Goal: Transaction & Acquisition: Purchase product/service

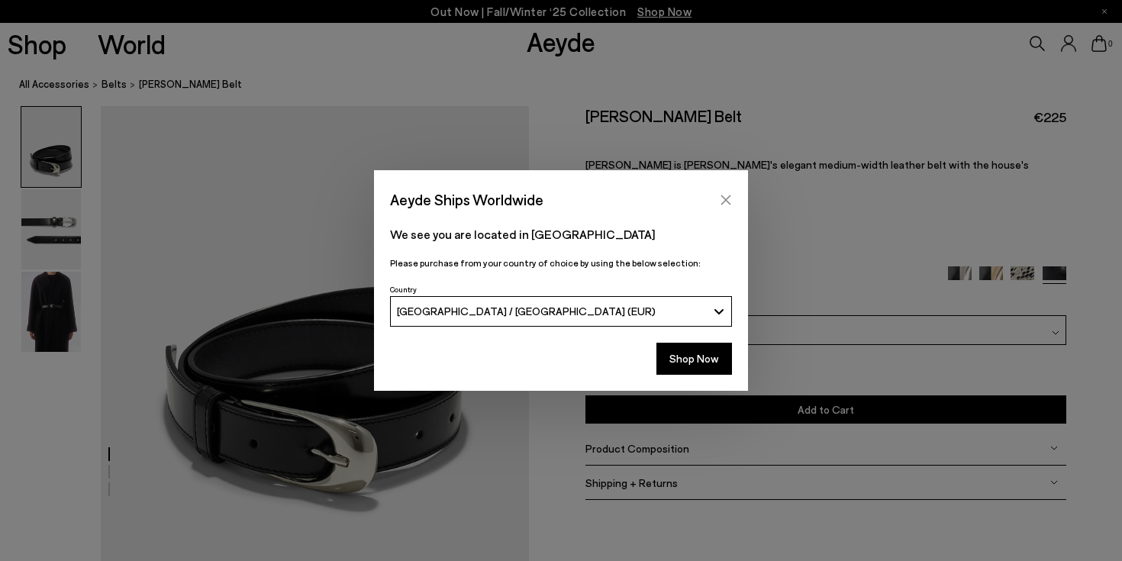
click at [724, 201] on icon "Close" at bounding box center [726, 200] width 12 height 12
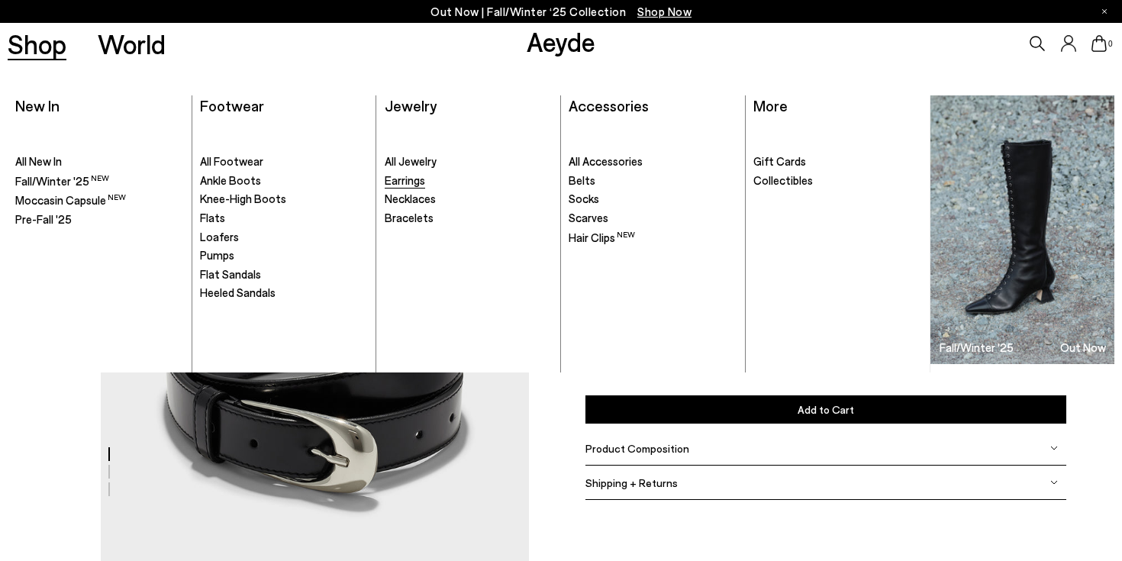
click at [407, 186] on span "Earrings" at bounding box center [405, 180] width 40 height 14
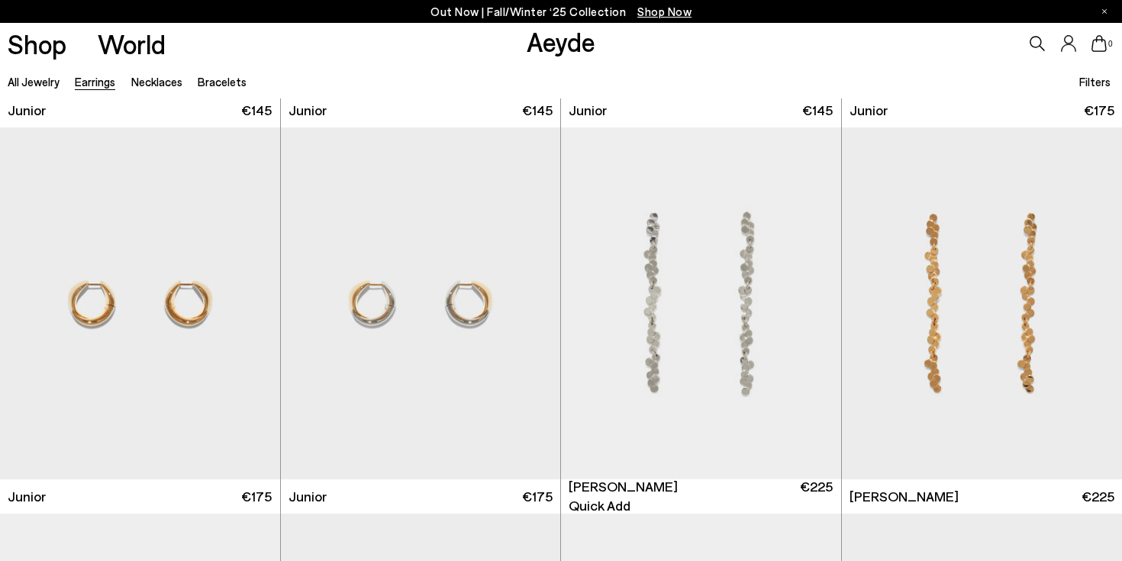
scroll to position [778, 0]
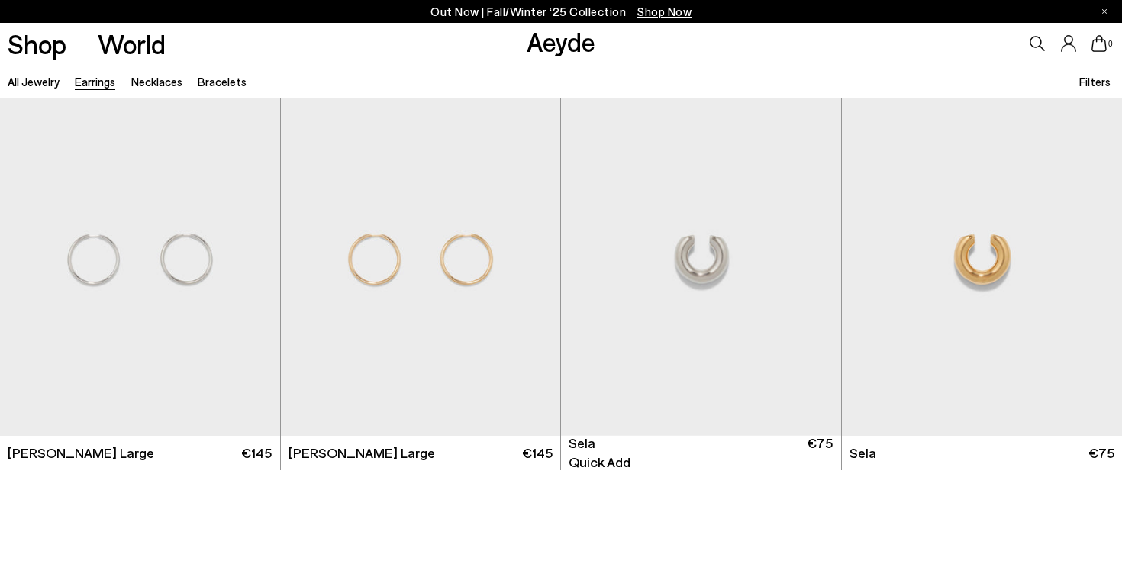
scroll to position [6580, 0]
click at [753, 256] on img "1 / 3" at bounding box center [701, 259] width 280 height 352
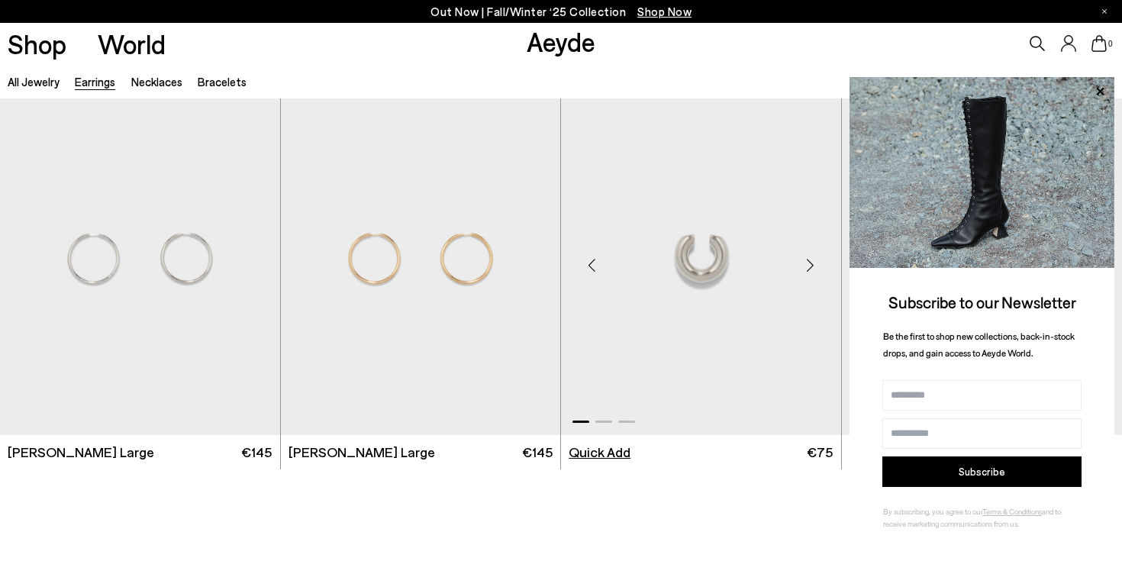
click at [611, 452] on li "Quick Add" at bounding box center [600, 452] width 62 height 19
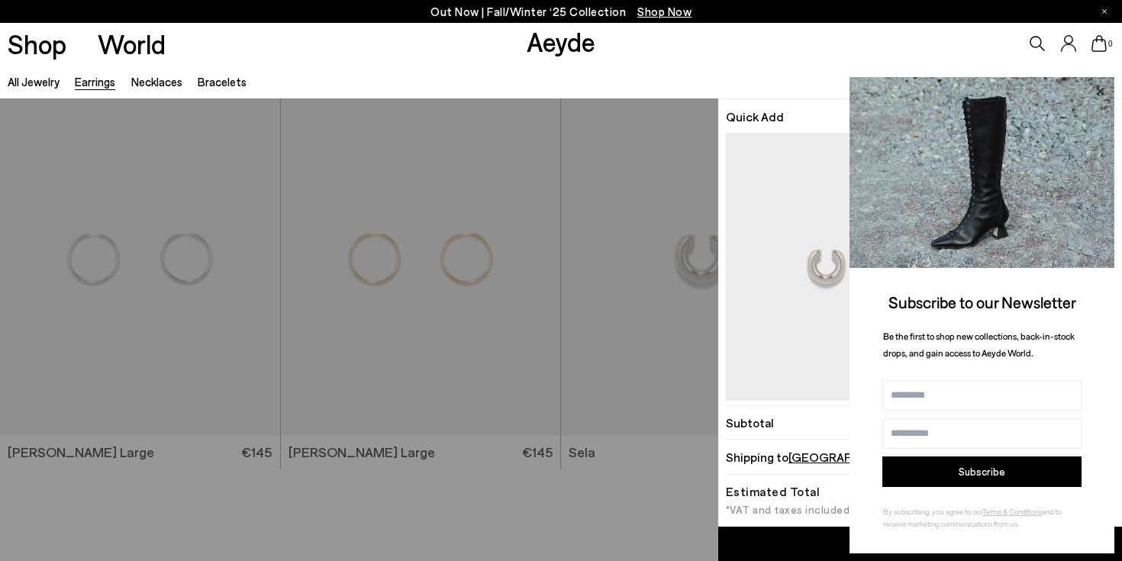
click at [1102, 88] on icon at bounding box center [1100, 92] width 20 height 20
click at [1104, 92] on icon at bounding box center [1100, 92] width 20 height 20
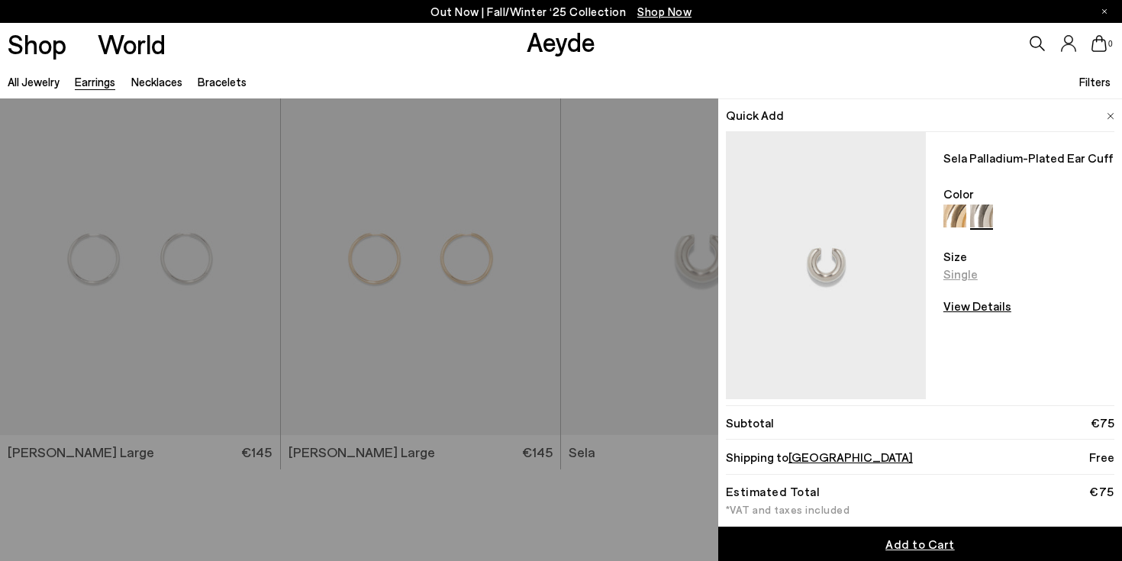
scroll to position [0, 0]
click at [920, 552] on div "Add to Cart" at bounding box center [920, 544] width 69 height 18
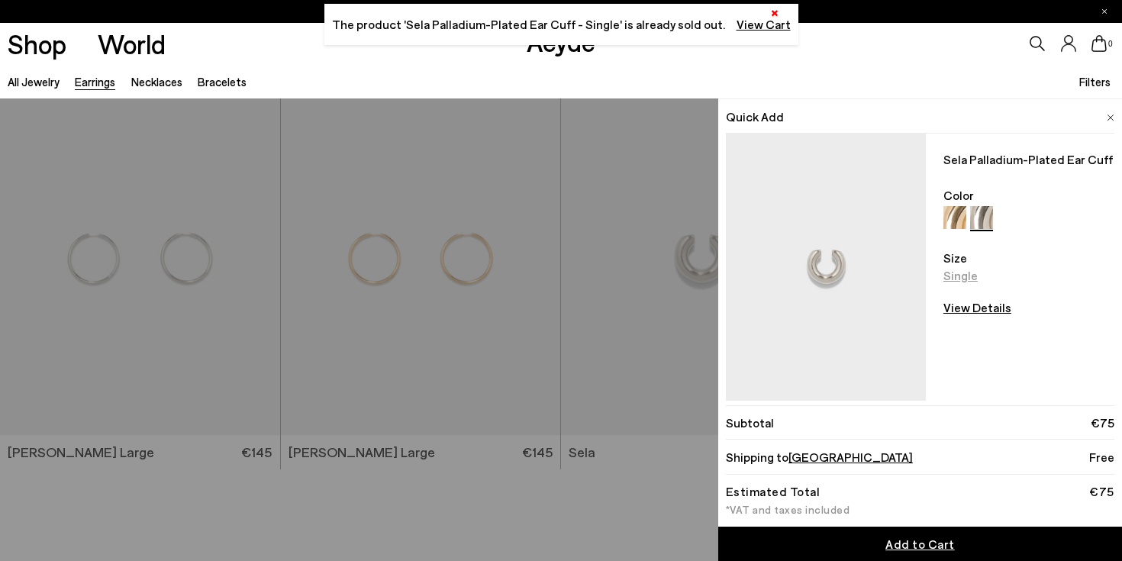
click at [763, 13] on button "×" at bounding box center [774, 12] width 23 height 8
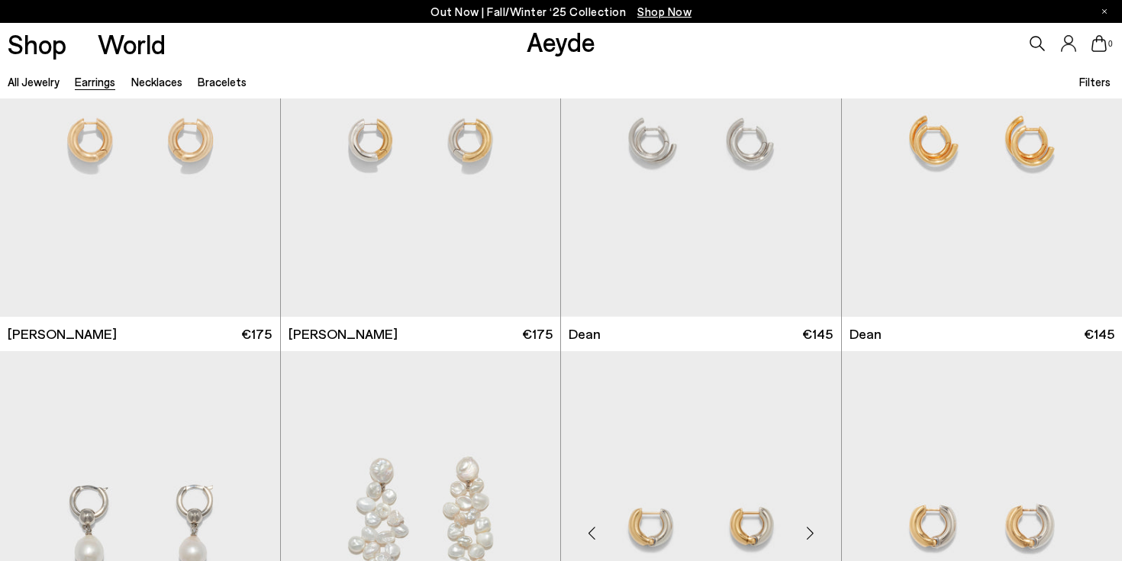
scroll to position [4470, 0]
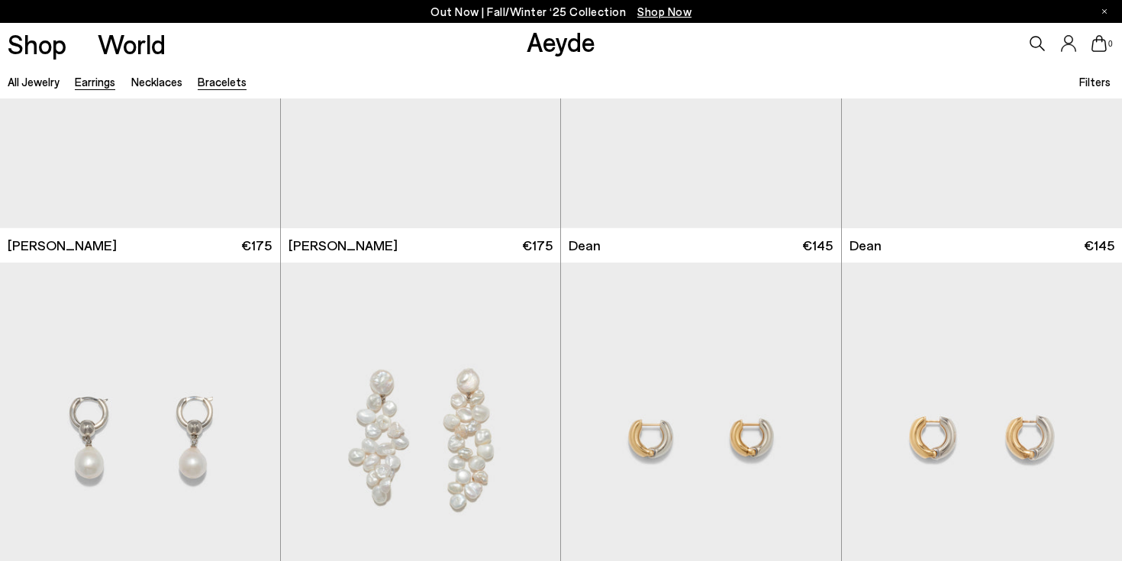
click at [224, 79] on link "Bracelets" at bounding box center [222, 82] width 49 height 14
